Goal: Transaction & Acquisition: Purchase product/service

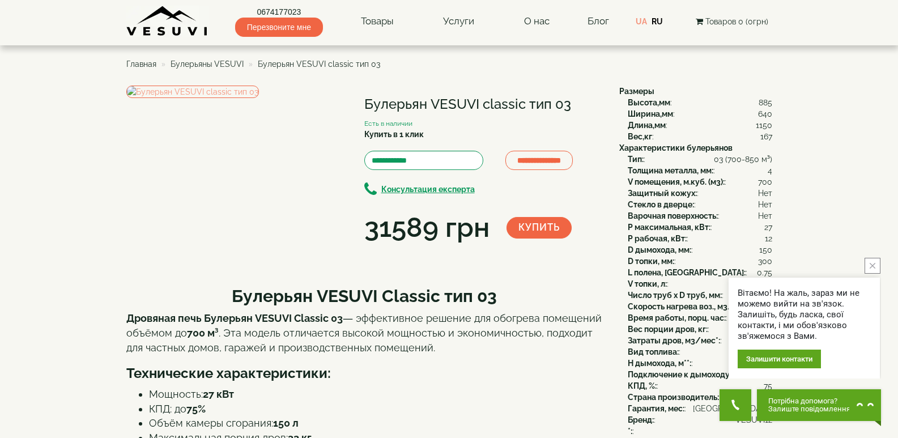
click at [871, 268] on icon "close button" at bounding box center [873, 266] width 6 height 6
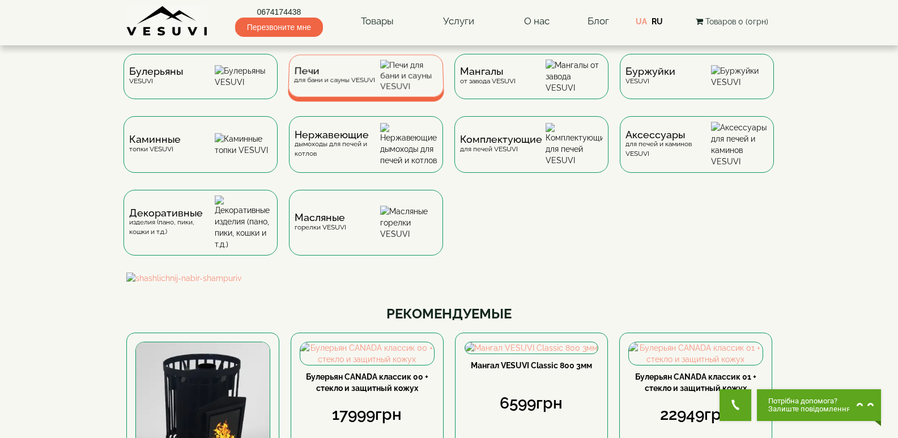
click at [351, 80] on div "Печи для бани и сауны VESUVI" at bounding box center [334, 76] width 81 height 18
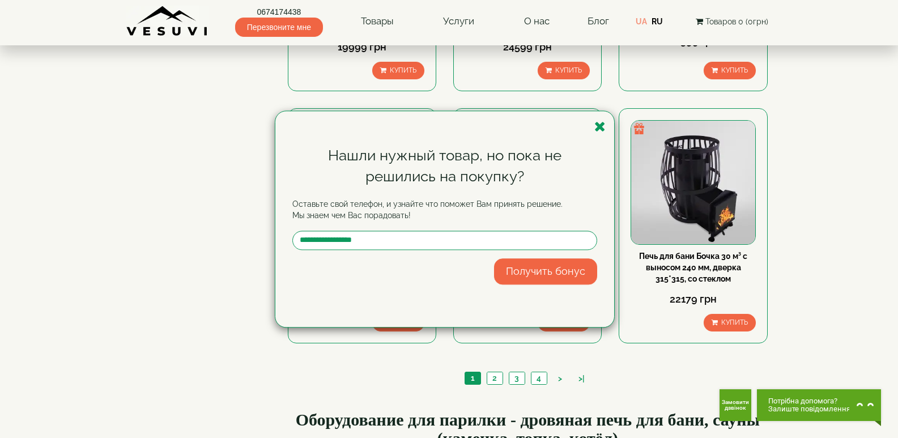
scroll to position [1133, 0]
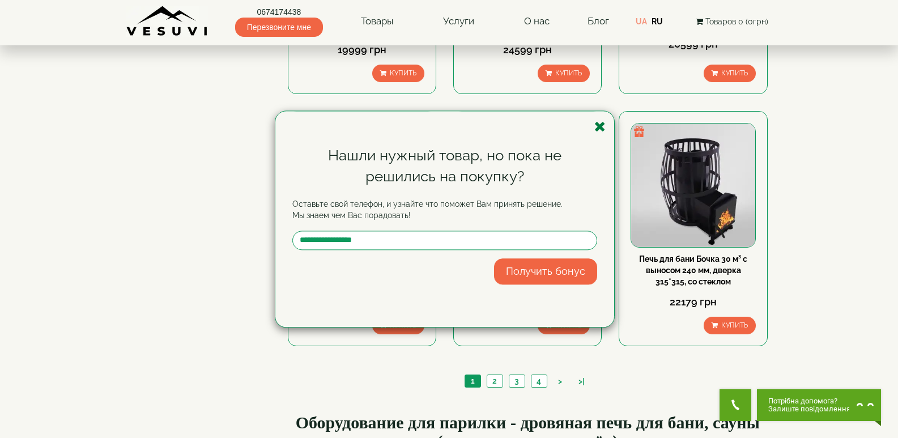
click at [596, 125] on icon "button" at bounding box center [599, 127] width 11 height 14
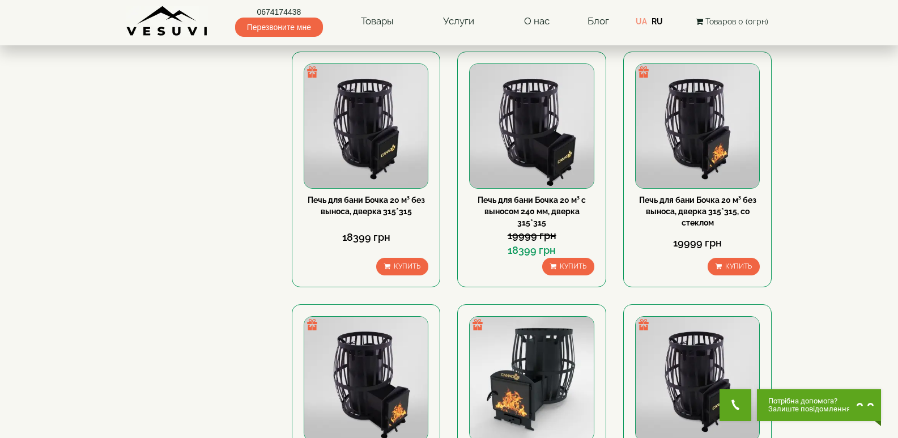
scroll to position [680, 0]
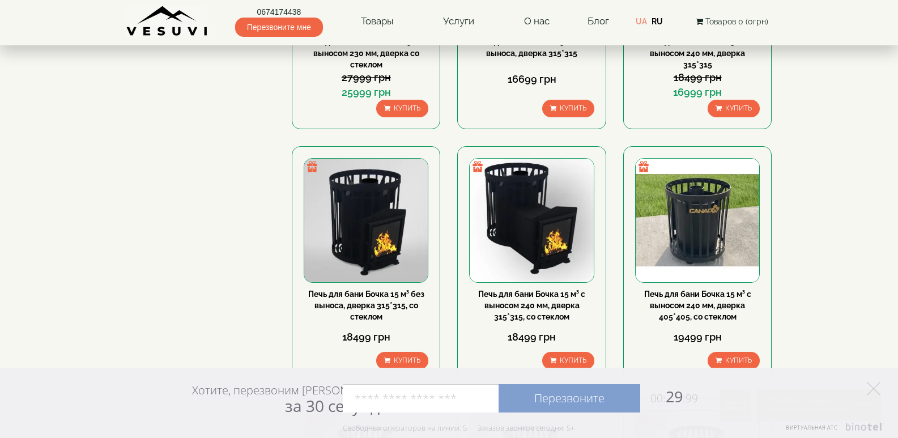
scroll to position [340, 0]
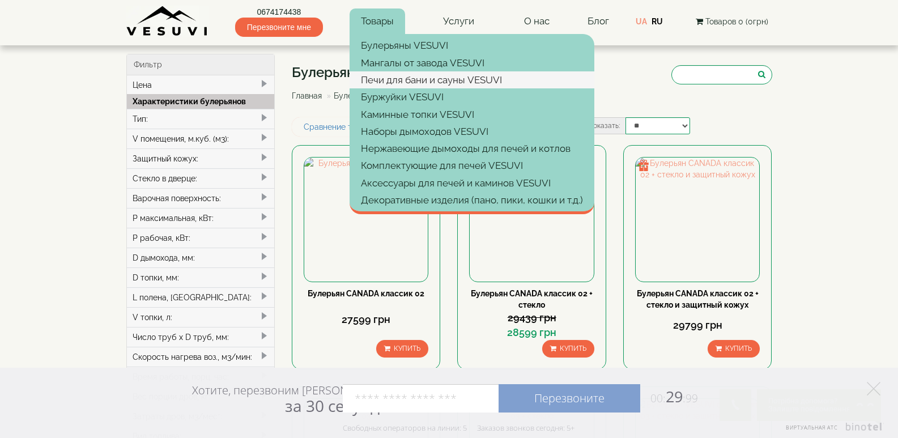
click at [401, 83] on link "Печи для бани и сауны VESUVI" at bounding box center [472, 79] width 245 height 17
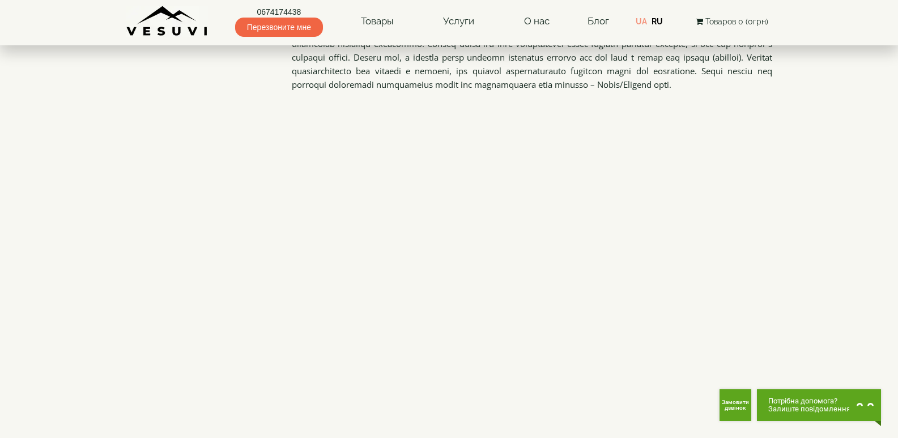
scroll to position [1417, 0]
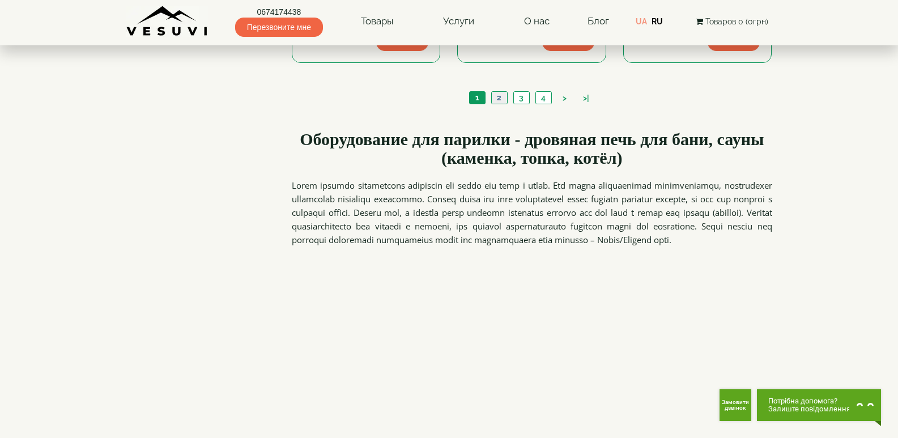
click at [496, 96] on link "2" at bounding box center [499, 98] width 16 height 12
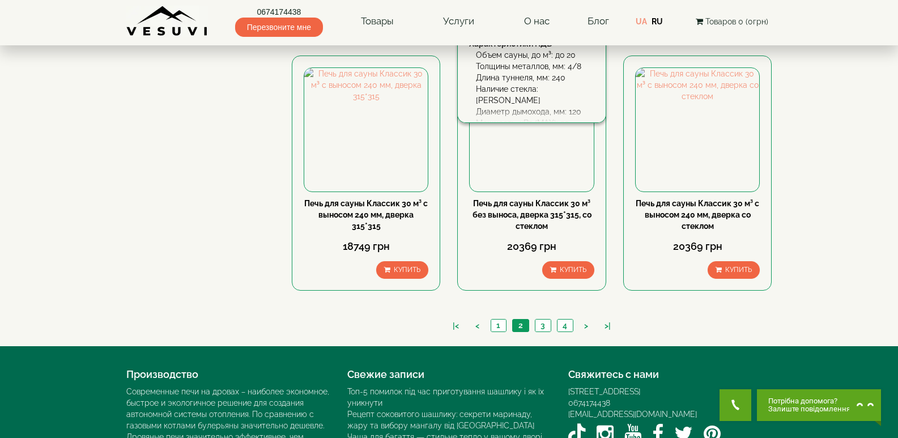
scroll to position [1190, 0]
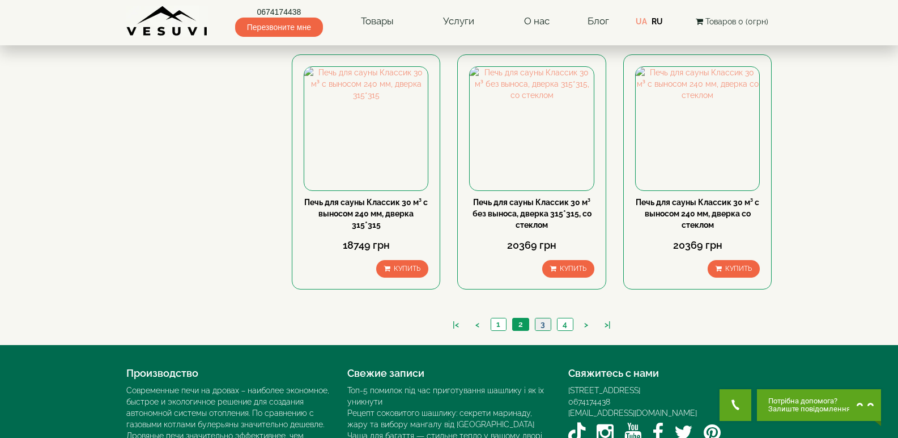
click at [545, 325] on link "3" at bounding box center [543, 324] width 16 height 12
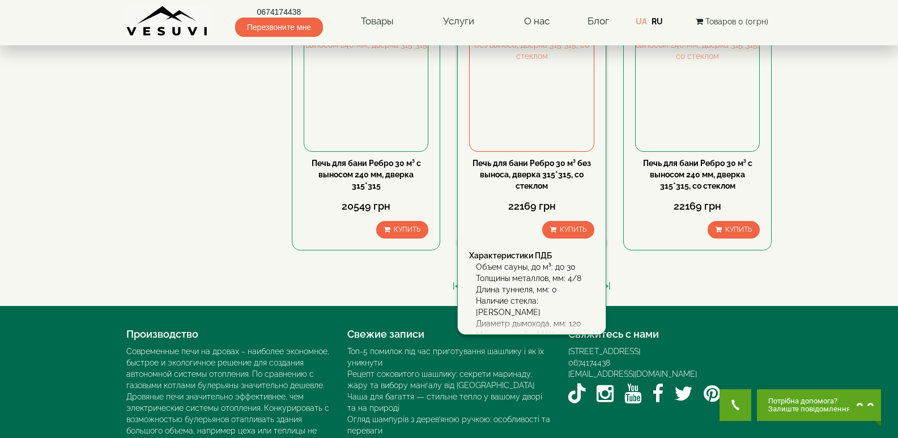
scroll to position [1247, 0]
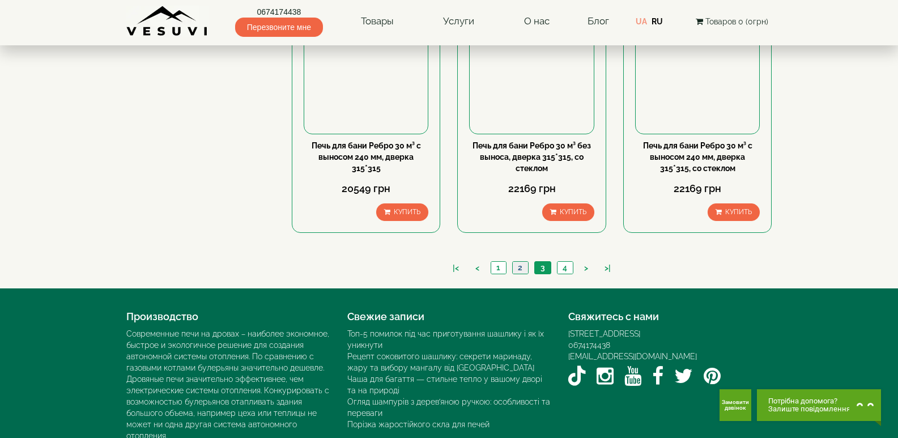
click at [521, 267] on link "2" at bounding box center [520, 268] width 16 height 12
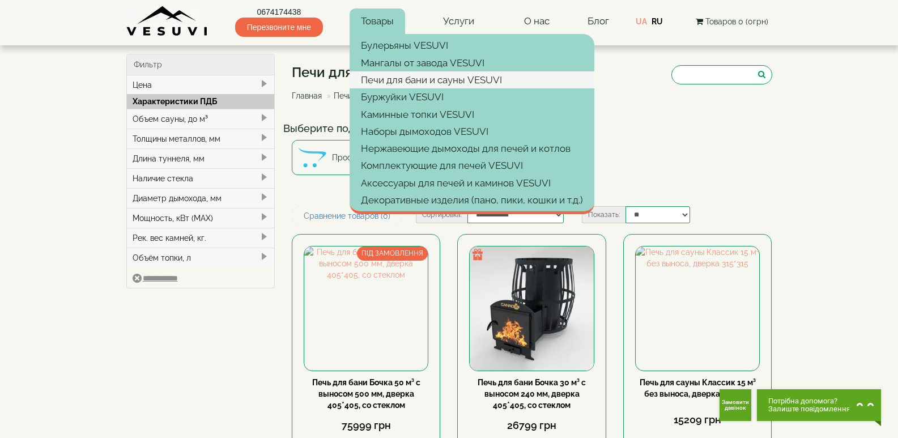
click at [393, 80] on link "Печи для бани и сауны VESUVI" at bounding box center [472, 79] width 245 height 17
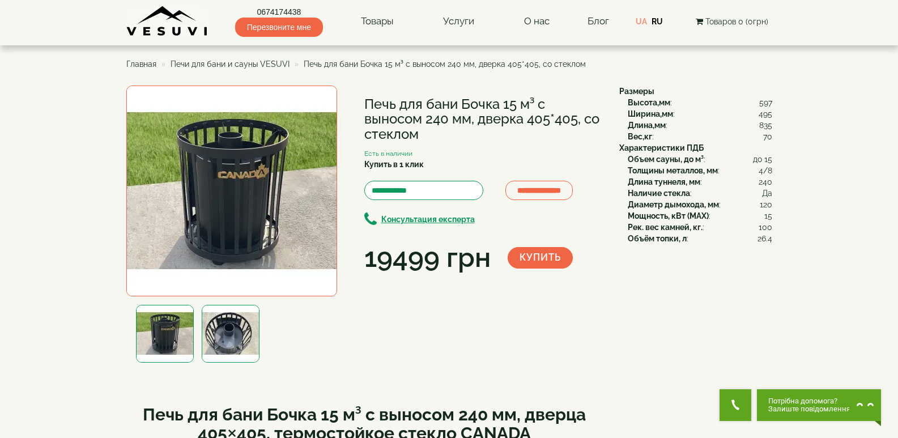
click at [235, 328] on img at bounding box center [231, 334] width 58 height 58
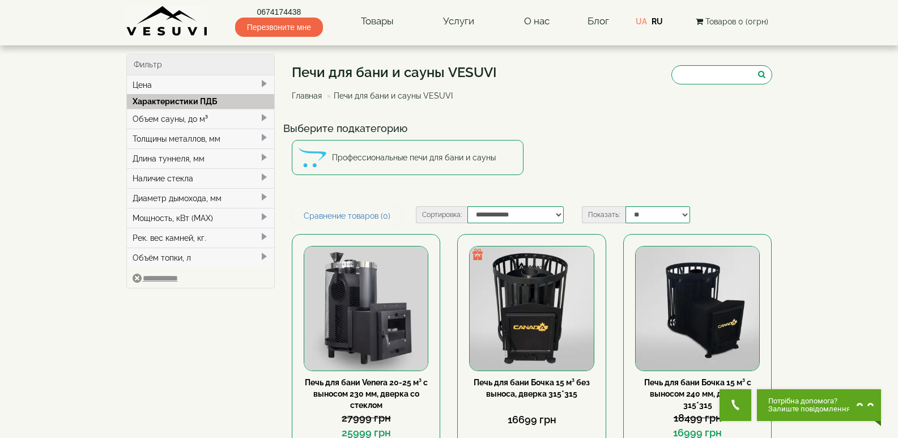
click at [265, 116] on span at bounding box center [264, 117] width 9 height 9
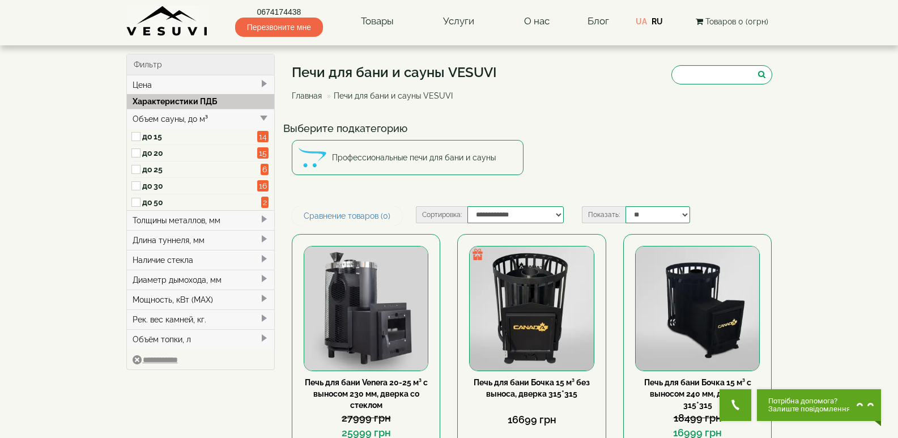
click at [148, 138] on label "до 15" at bounding box center [200, 136] width 116 height 11
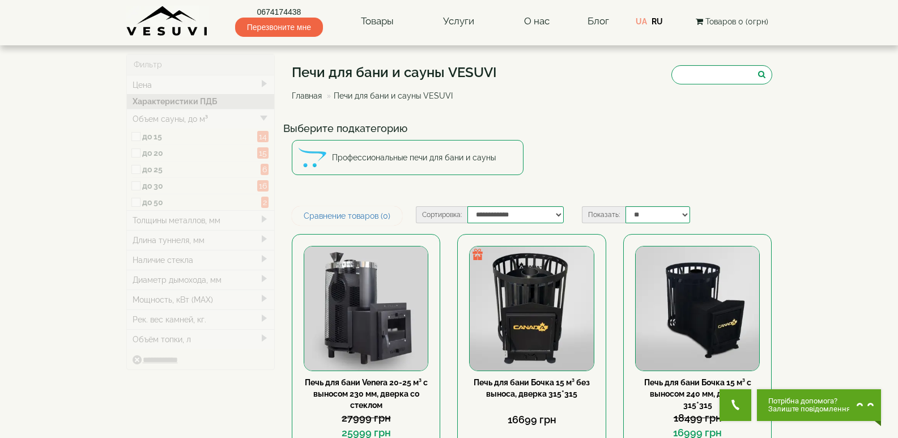
type input "*****"
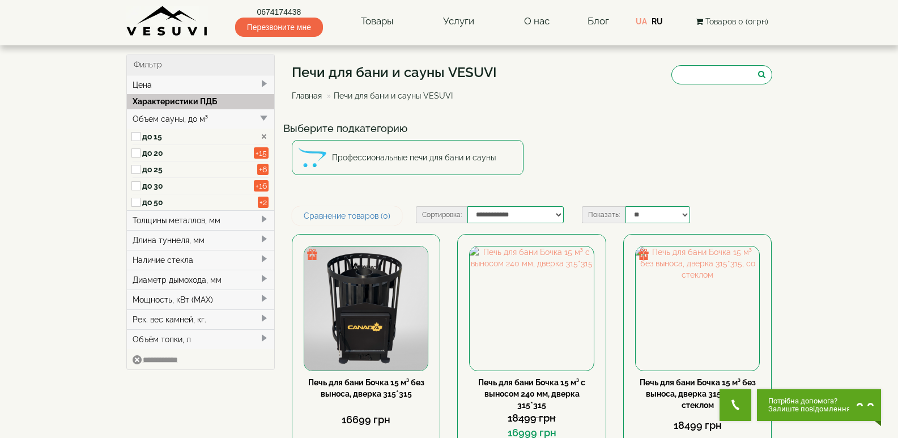
click at [267, 258] on span at bounding box center [264, 258] width 9 height 9
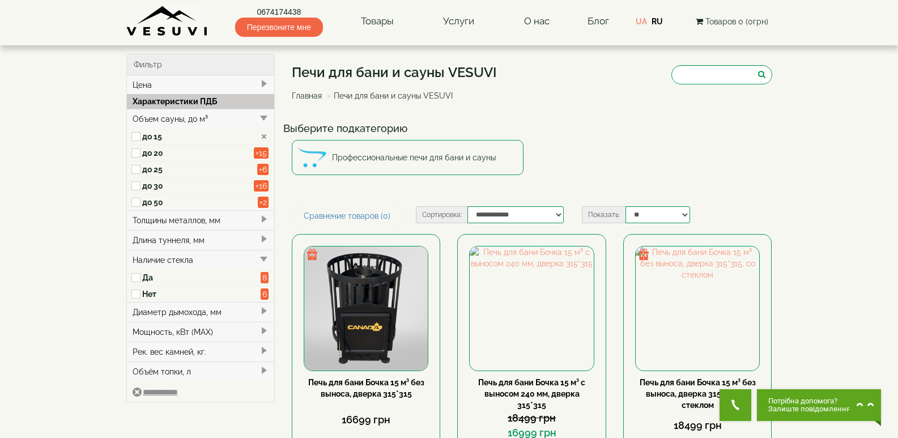
type input "*****"
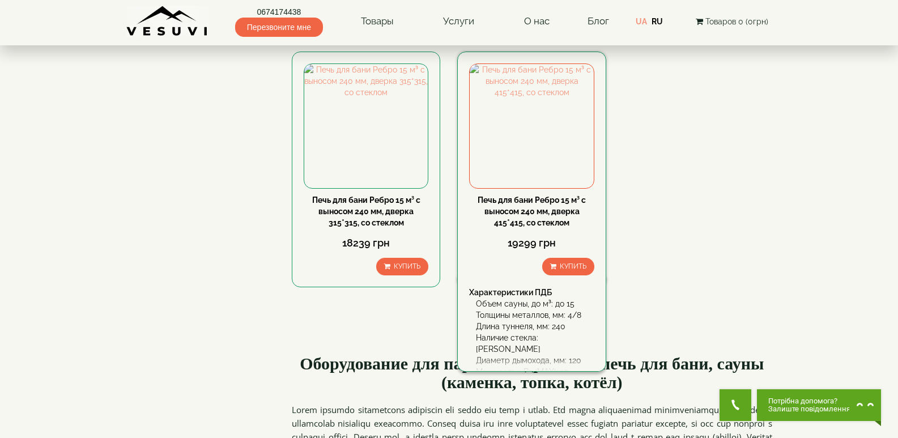
scroll to position [623, 0]
